Goal: Information Seeking & Learning: Learn about a topic

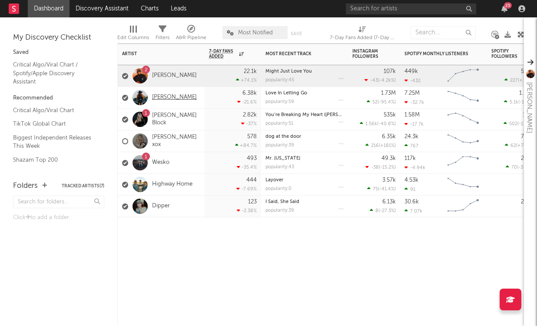
click at [172, 97] on link "[PERSON_NAME]" at bounding box center [174, 97] width 45 height 7
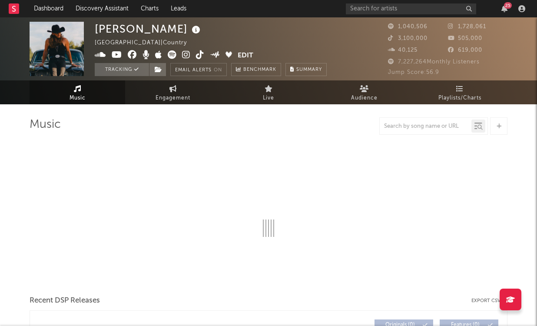
select select "6m"
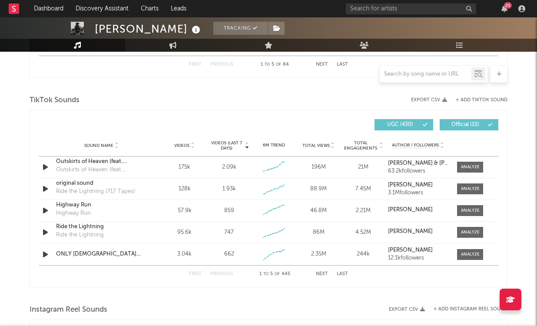
scroll to position [565, 0]
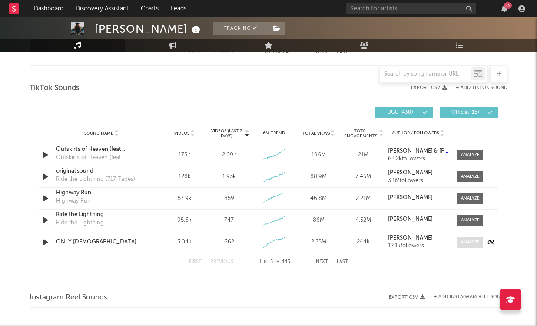
click at [471, 239] on div at bounding box center [470, 242] width 19 height 7
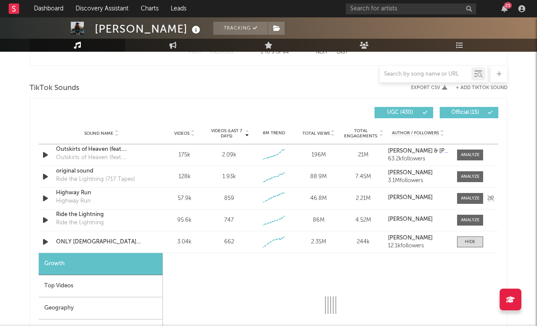
select select "1w"
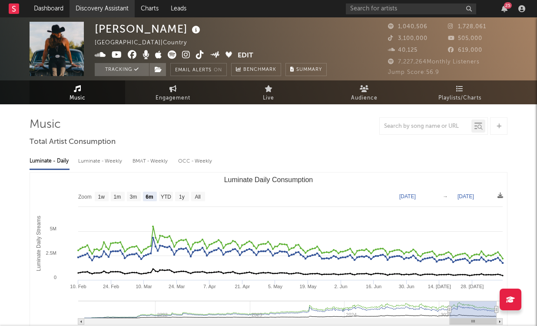
scroll to position [0, 0]
click at [55, 8] on link "Dashboard" at bounding box center [49, 8] width 42 height 17
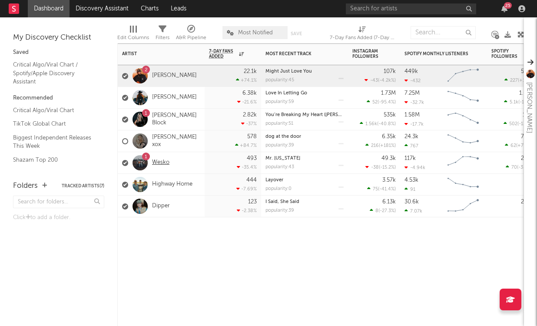
click at [160, 163] on link "Wesko" at bounding box center [160, 162] width 17 height 7
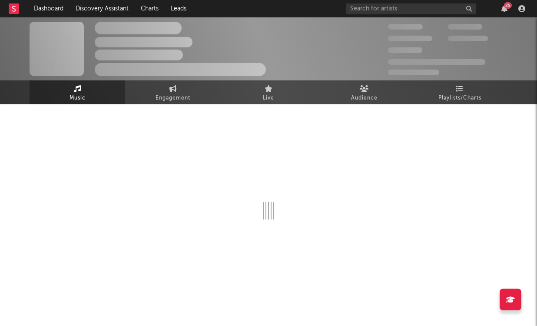
select select "6m"
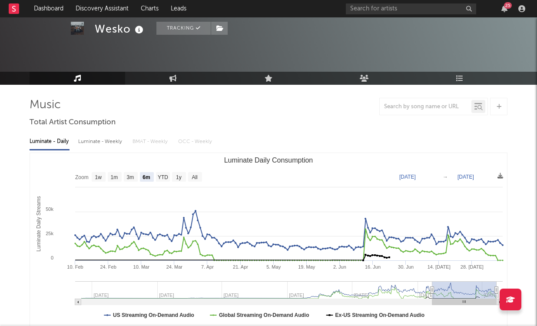
scroll to position [37, 0]
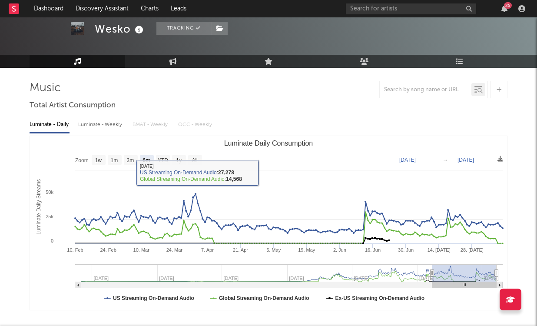
click at [96, 124] on div "Luminate - Weekly" at bounding box center [101, 124] width 46 height 15
select select "6m"
